Goal: Task Accomplishment & Management: Use online tool/utility

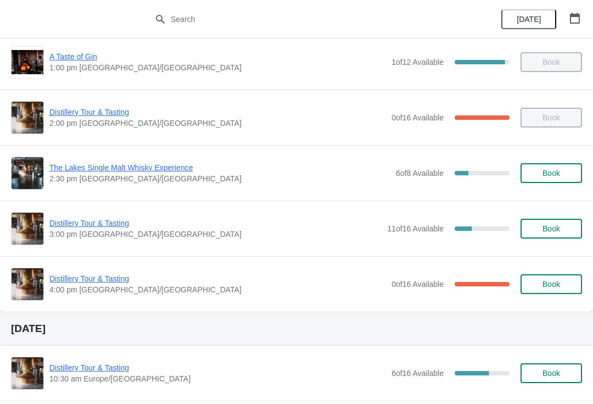
scroll to position [234, 0]
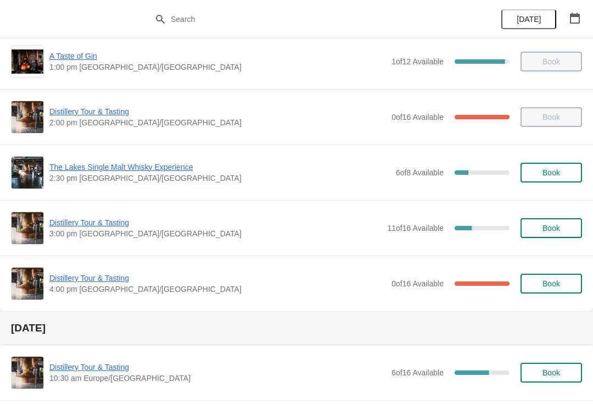
click at [195, 280] on span "Distillery Tour & Tasting" at bounding box center [217, 277] width 337 height 11
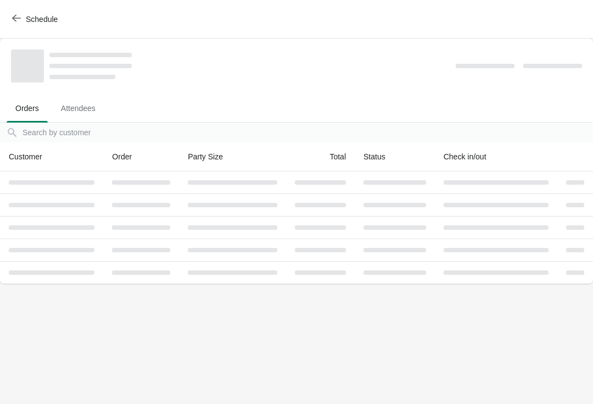
scroll to position [0, 0]
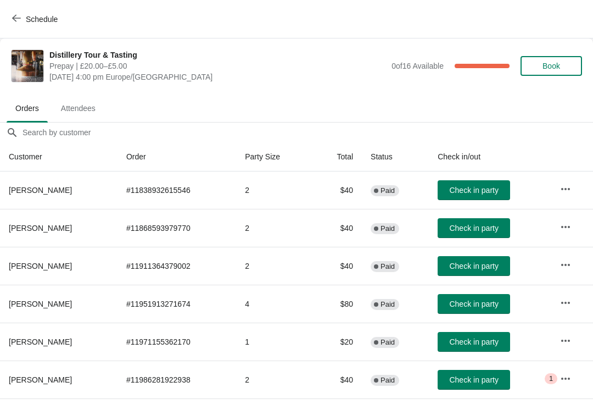
click at [494, 191] on span "Check in party" at bounding box center [473, 190] width 49 height 9
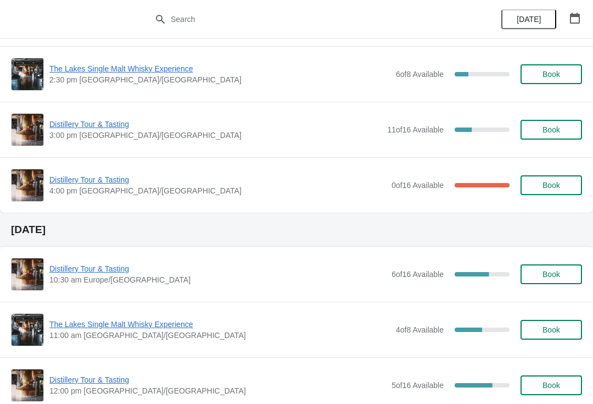
scroll to position [338, 0]
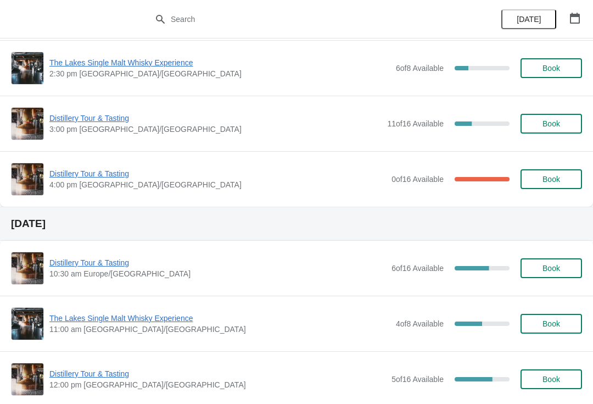
click at [104, 185] on span "4:00 pm [GEOGRAPHIC_DATA]/[GEOGRAPHIC_DATA]" at bounding box center [217, 184] width 337 height 11
click at [97, 173] on span "Distillery Tour & Tasting" at bounding box center [217, 173] width 337 height 11
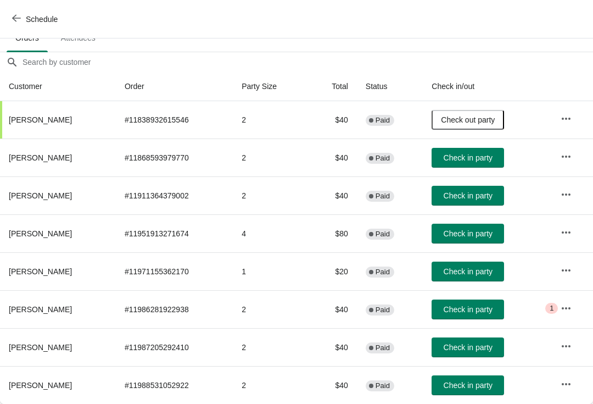
scroll to position [70, 0]
click at [489, 392] on button "Check in party" at bounding box center [468, 385] width 73 height 20
click at [469, 352] on button "Check in party" at bounding box center [468, 347] width 73 height 20
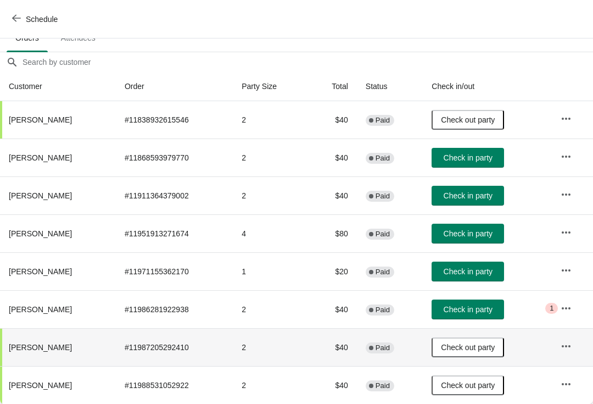
click at [569, 305] on icon "button" at bounding box center [566, 308] width 11 height 11
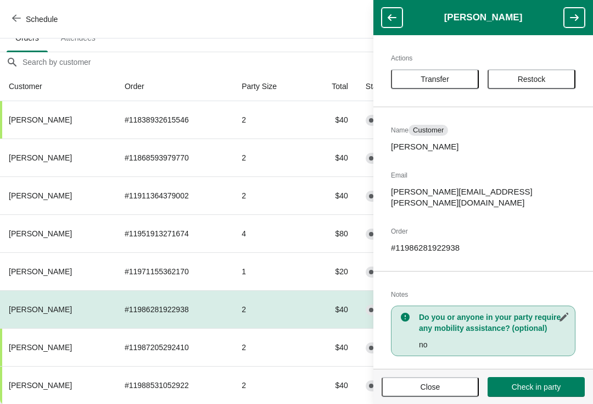
click at [451, 381] on button "Close" at bounding box center [430, 387] width 97 height 20
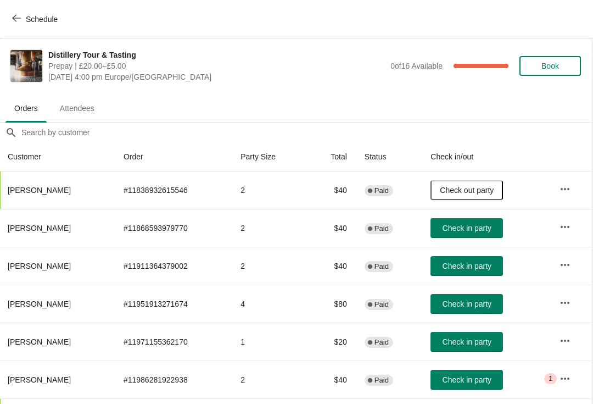
scroll to position [0, 1]
click at [83, 98] on span "Attendees" at bounding box center [78, 108] width 52 height 20
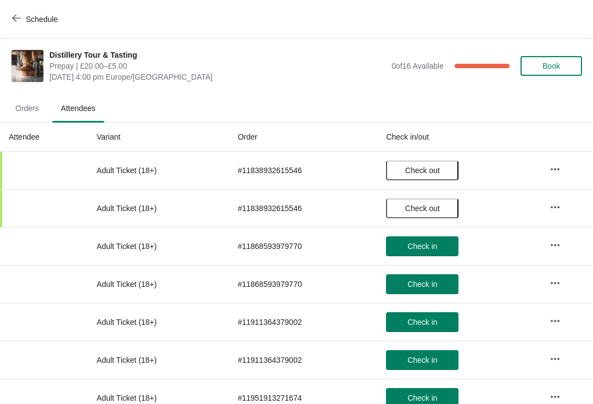
scroll to position [0, 0]
click at [30, 104] on span "Orders" at bounding box center [27, 108] width 41 height 20
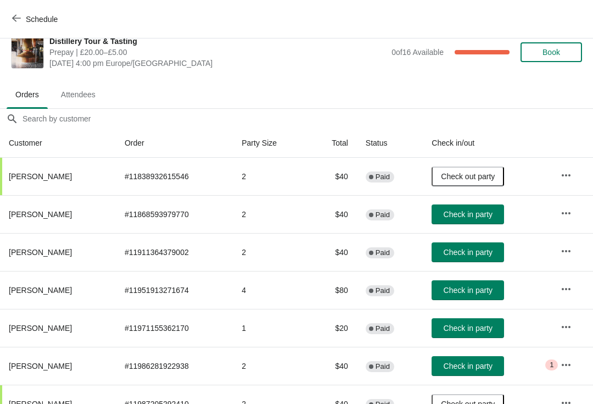
scroll to position [13, 0]
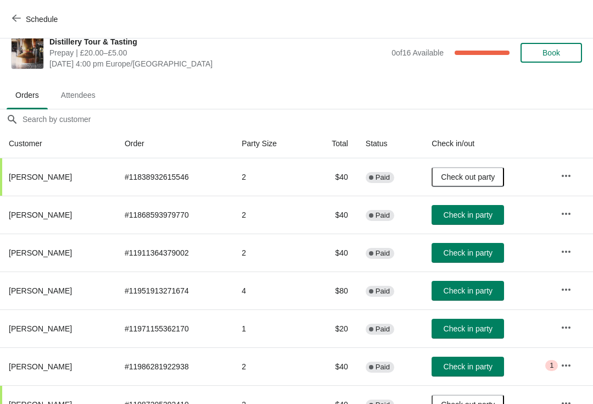
click at [476, 253] on span "Check in party" at bounding box center [468, 252] width 49 height 9
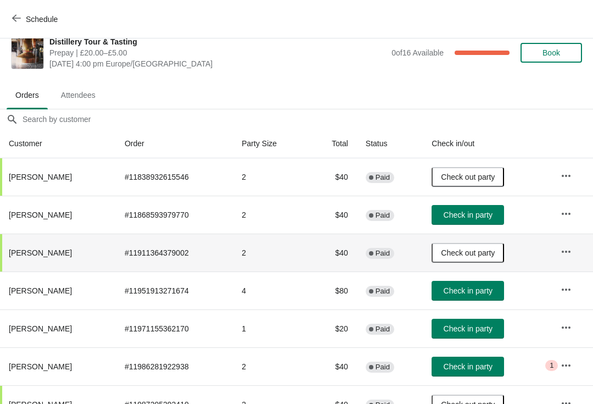
click at [475, 212] on span "Check in party" at bounding box center [468, 214] width 49 height 9
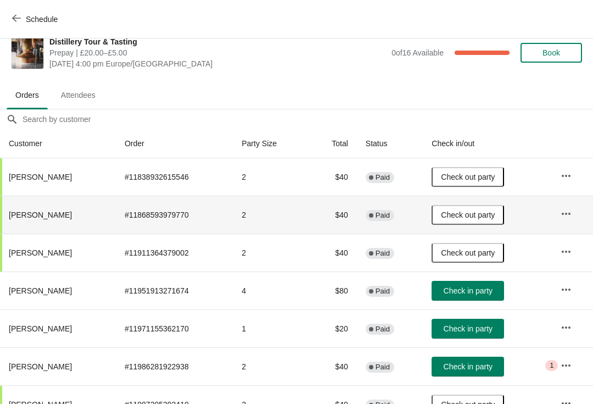
click at [479, 365] on span "Check in party" at bounding box center [468, 366] width 49 height 9
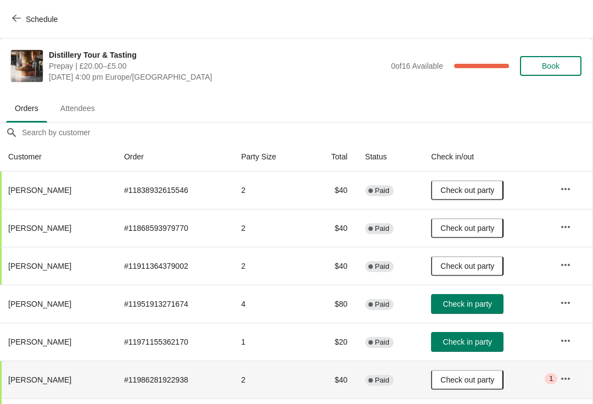
scroll to position [0, 1]
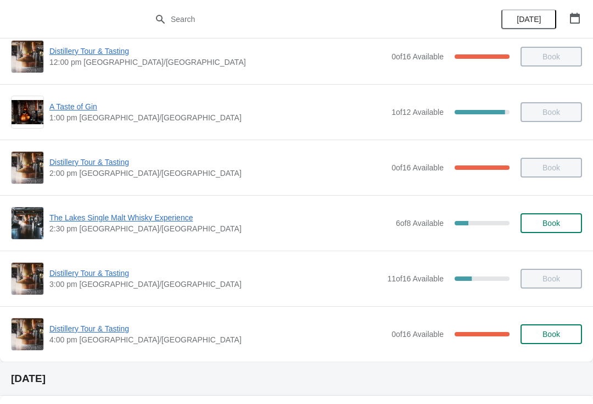
scroll to position [182, 0]
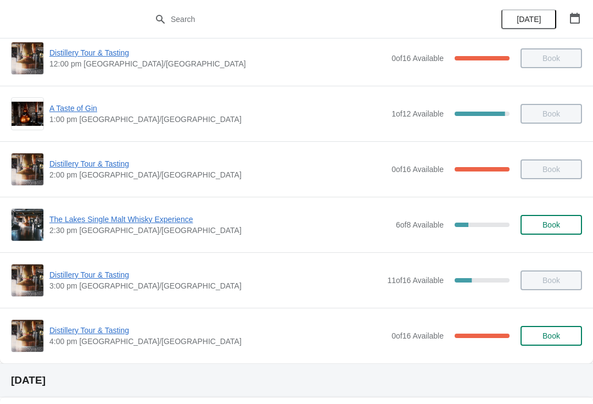
click at [117, 334] on span "Distillery Tour & Tasting" at bounding box center [217, 330] width 337 height 11
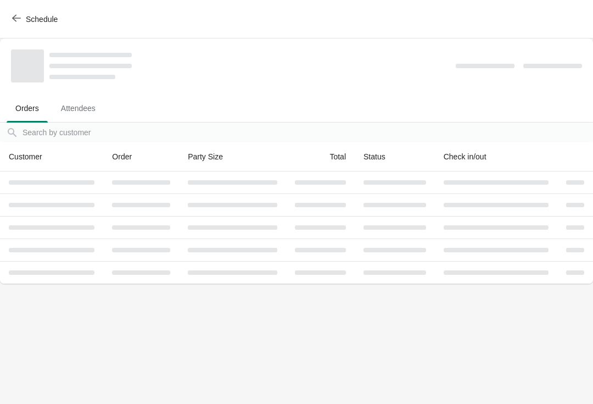
scroll to position [0, 0]
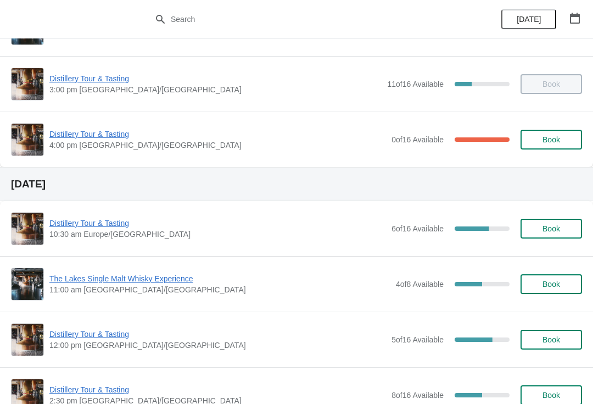
scroll to position [397, 0]
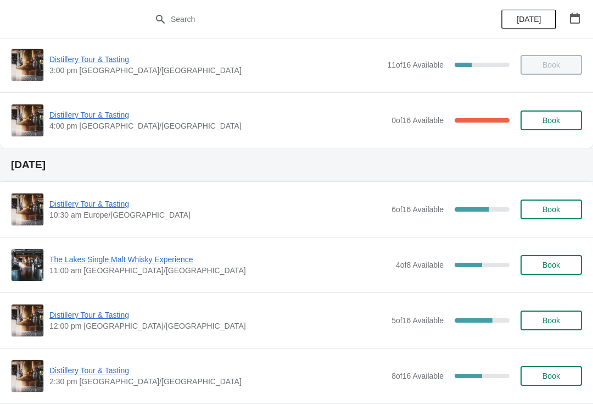
click at [101, 207] on span "Distillery Tour & Tasting" at bounding box center [217, 203] width 337 height 11
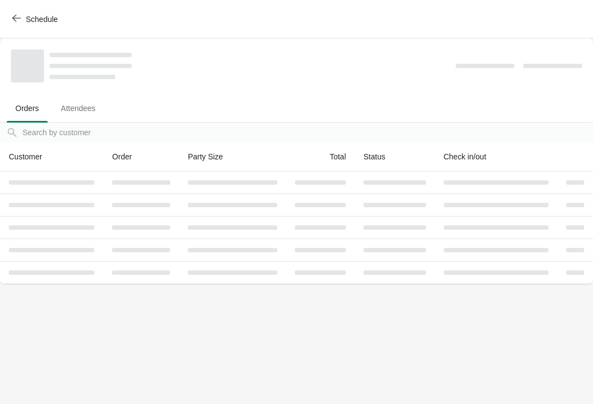
scroll to position [0, 0]
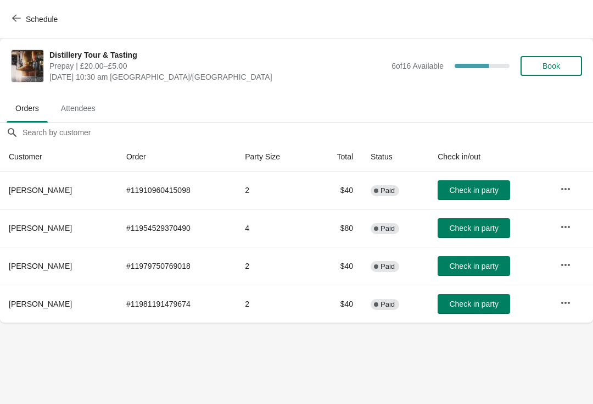
click at [570, 264] on icon "button" at bounding box center [565, 264] width 9 height 2
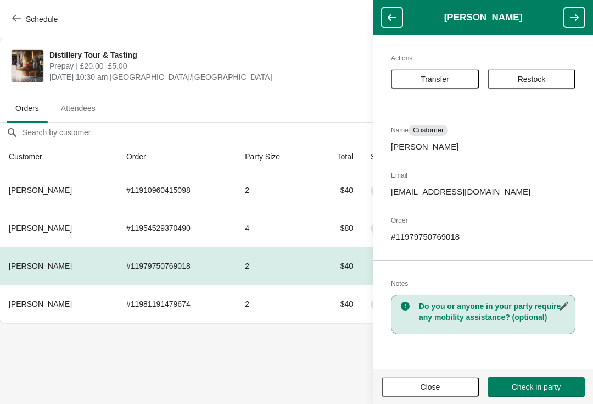
click at [444, 73] on button "Transfer" at bounding box center [435, 79] width 88 height 20
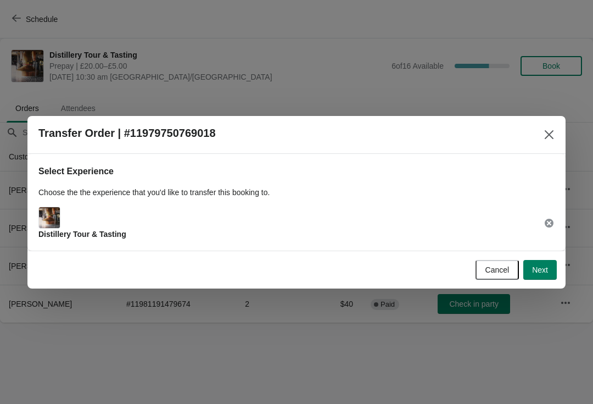
click at [545, 269] on span "Next" at bounding box center [540, 269] width 16 height 9
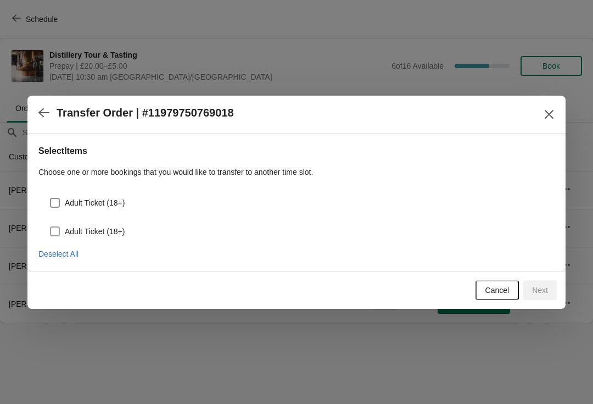
click at [58, 198] on span at bounding box center [55, 203] width 10 height 10
click at [51, 198] on input "Adult Ticket (18+)" at bounding box center [50, 198] width 1 height 1
checkbox input "true"
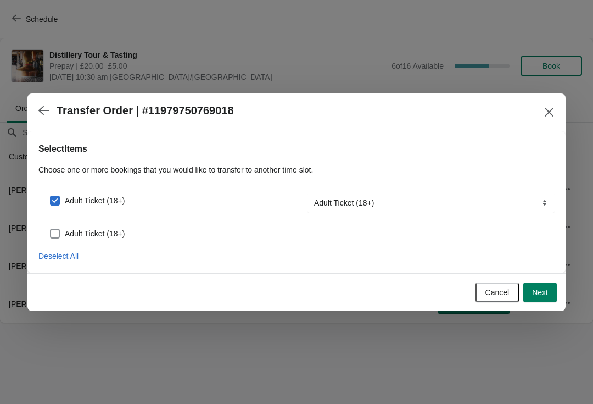
click at [58, 236] on span at bounding box center [55, 234] width 10 height 10
click at [51, 229] on input "Adult Ticket (18+)" at bounding box center [50, 229] width 1 height 1
checkbox input "true"
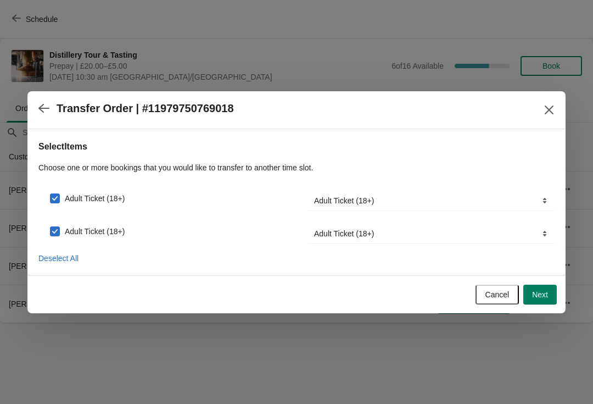
click at [553, 294] on button "Next" at bounding box center [541, 295] width 34 height 20
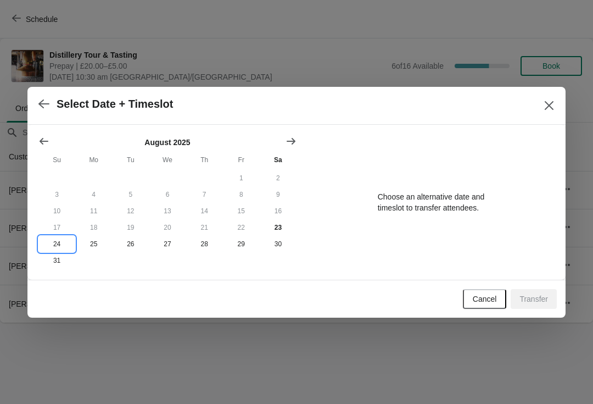
click at [56, 246] on button "24" at bounding box center [56, 244] width 37 height 16
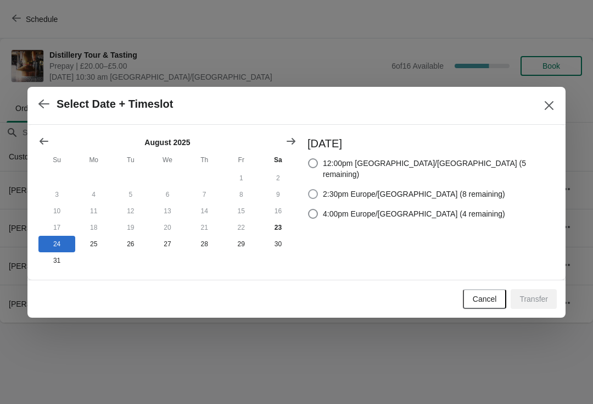
click at [318, 189] on span at bounding box center [313, 194] width 10 height 10
click at [309, 189] on input "2:30pm Europe/[GEOGRAPHIC_DATA] (8 remaining)" at bounding box center [308, 189] width 1 height 1
radio input "true"
click at [533, 299] on span "Transfer" at bounding box center [534, 298] width 29 height 9
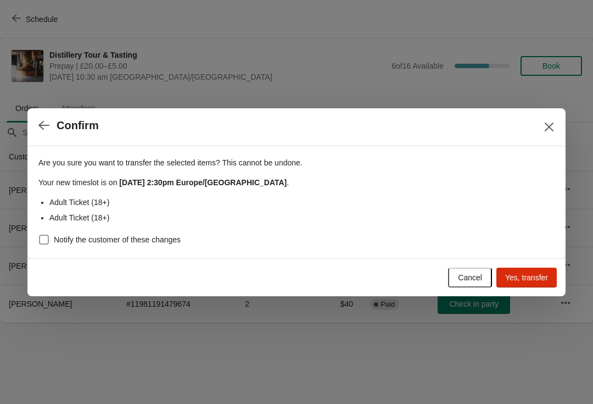
click at [48, 236] on span at bounding box center [44, 240] width 10 height 10
click at [40, 235] on input "Notify the customer of these changes" at bounding box center [39, 235] width 1 height 1
checkbox input "true"
click at [536, 280] on span "Yes, transfer" at bounding box center [526, 277] width 43 height 9
